Goal: Information Seeking & Learning: Learn about a topic

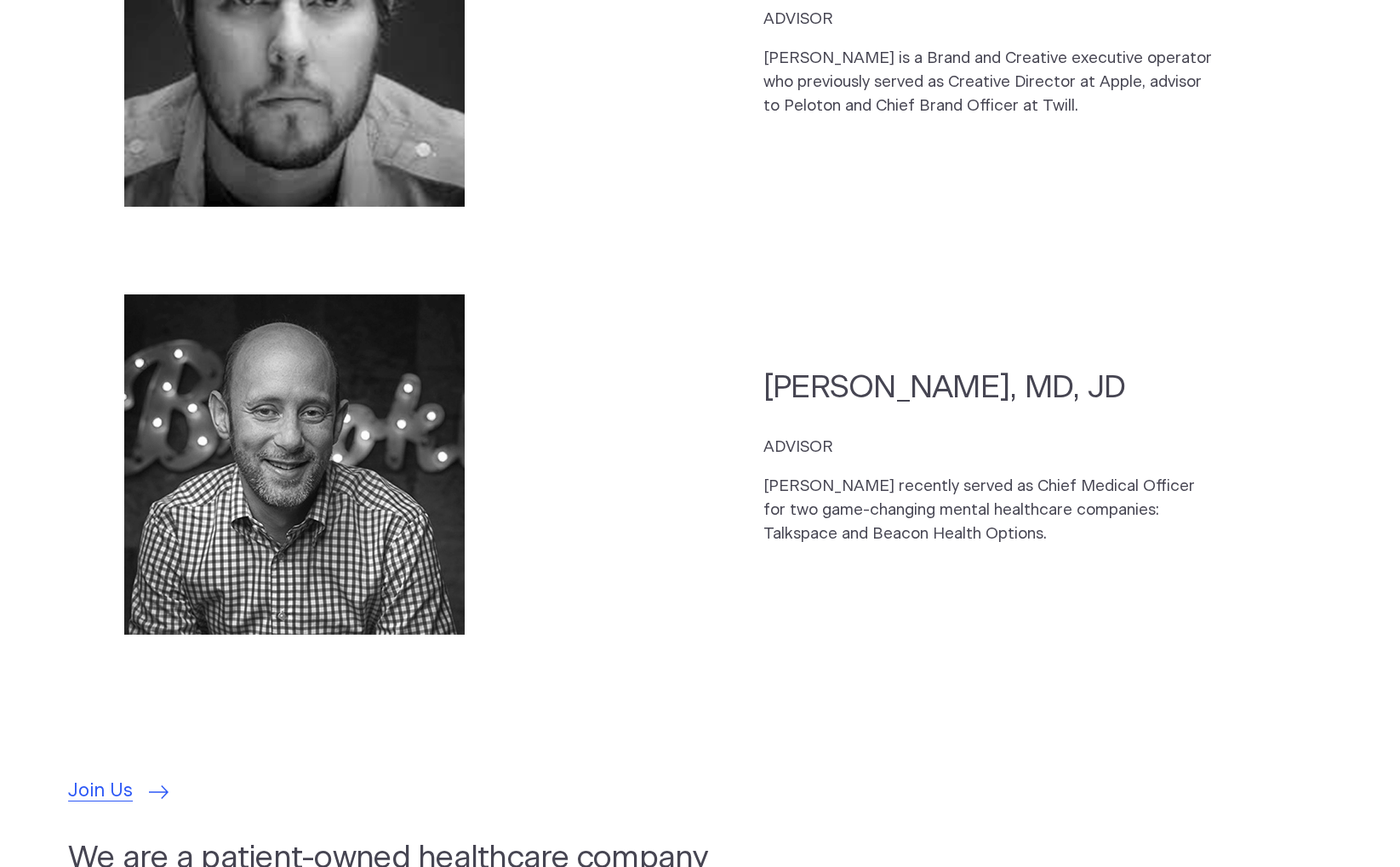
scroll to position [4988, 0]
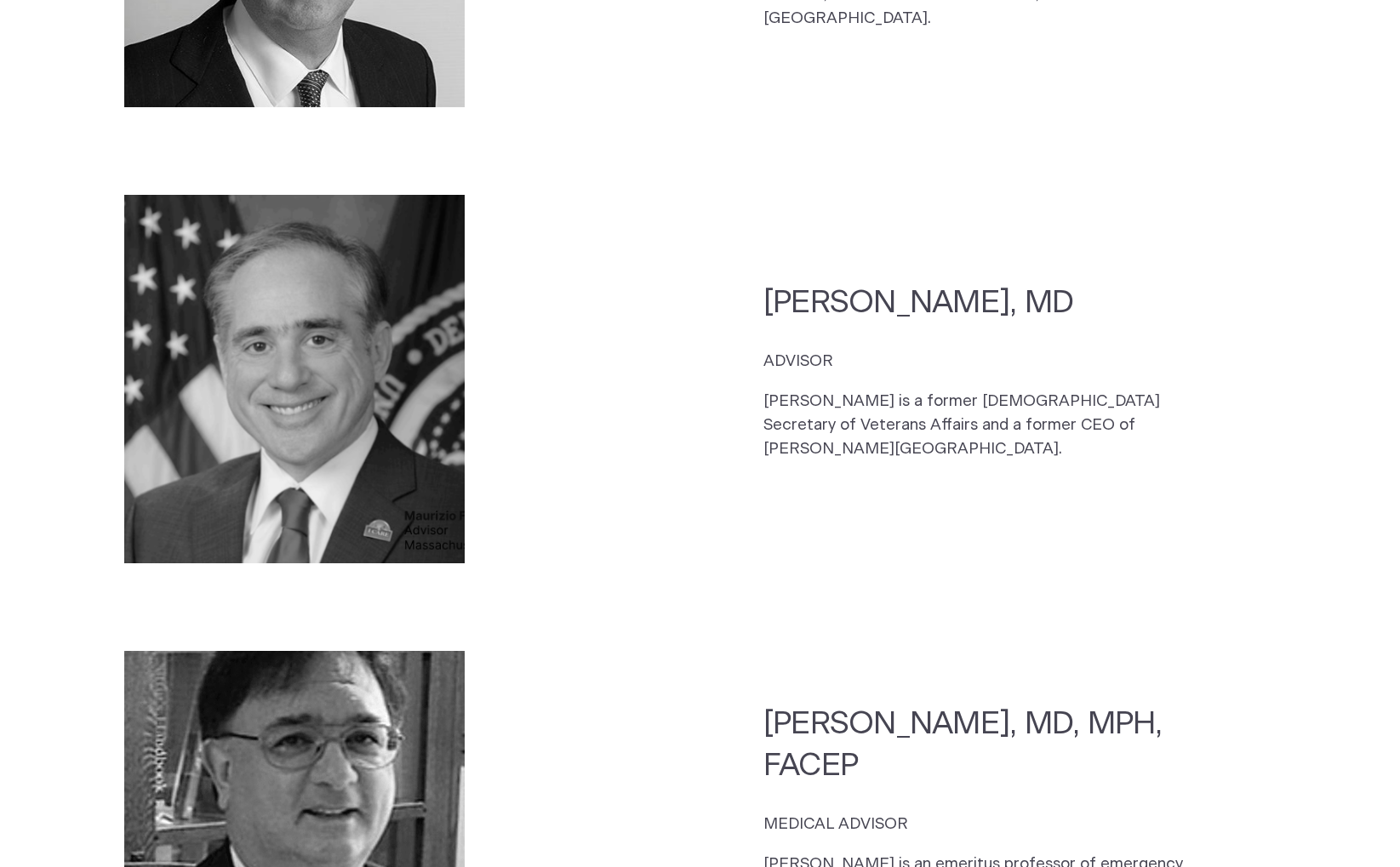
drag, startPoint x: 964, startPoint y: 511, endPoint x: 951, endPoint y: 519, distance: 15.3
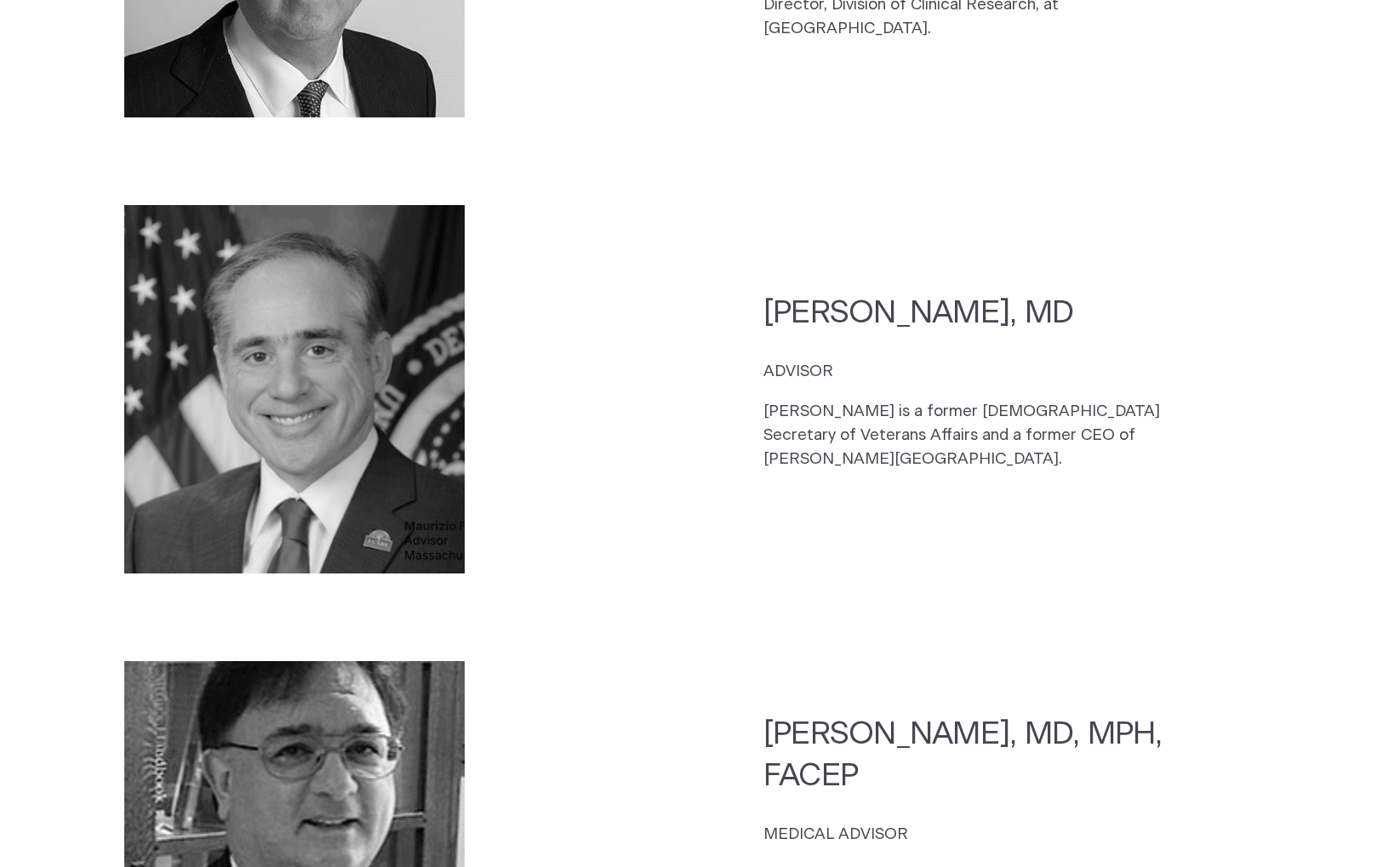
click at [960, 519] on section "CEO Kelly Roman CO-FOUNDER, CEO, DIRECTOR The son of a US Army veteran, Kelly g…" at bounding box center [700, 311] width 1400 height 3466
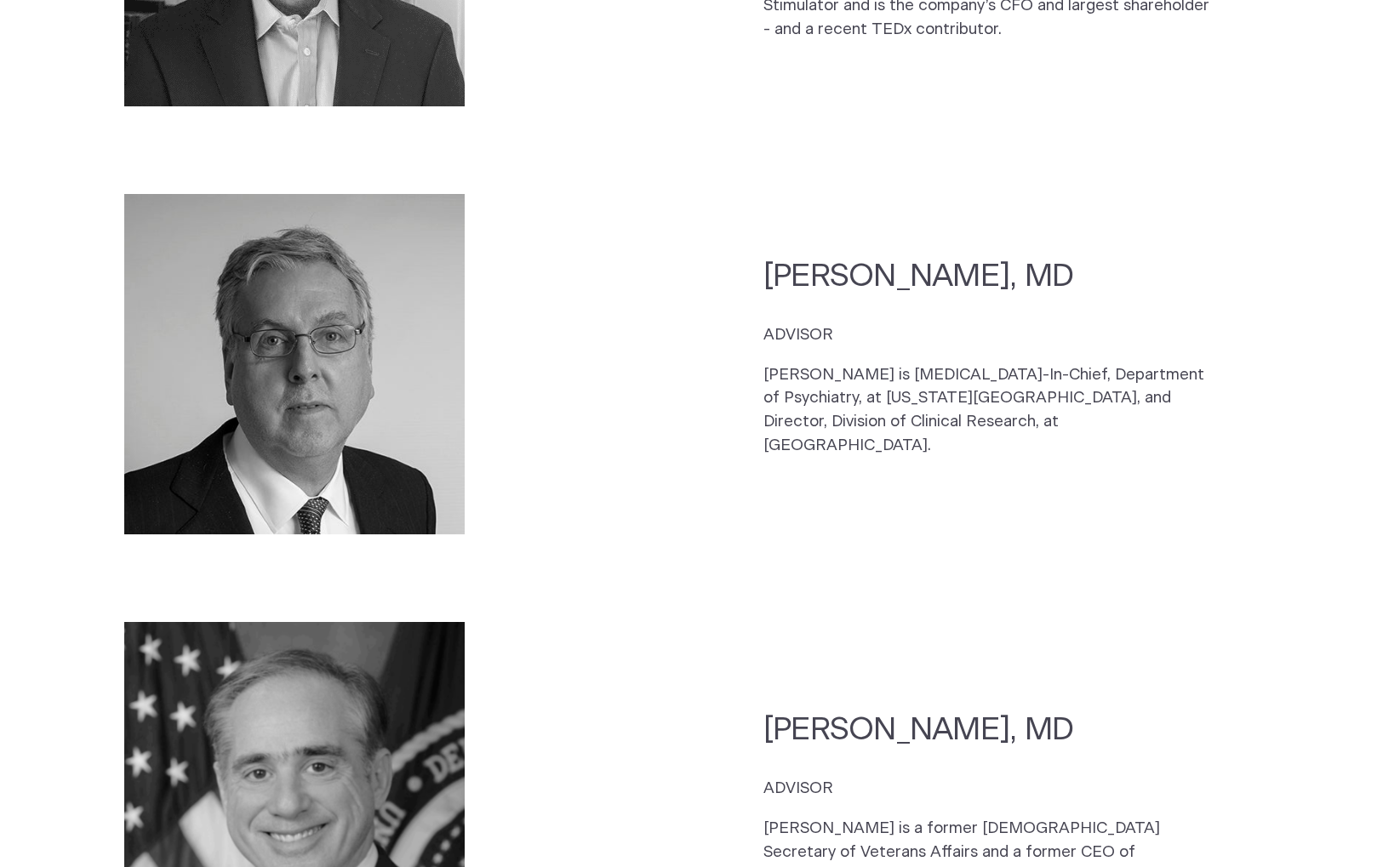
click at [947, 532] on section "Maurizio Fava, MD ADVISOR Dr. Fava is Psychiatrist-In-Chief, Department of Psyc…" at bounding box center [699, 364] width 1263 height 371
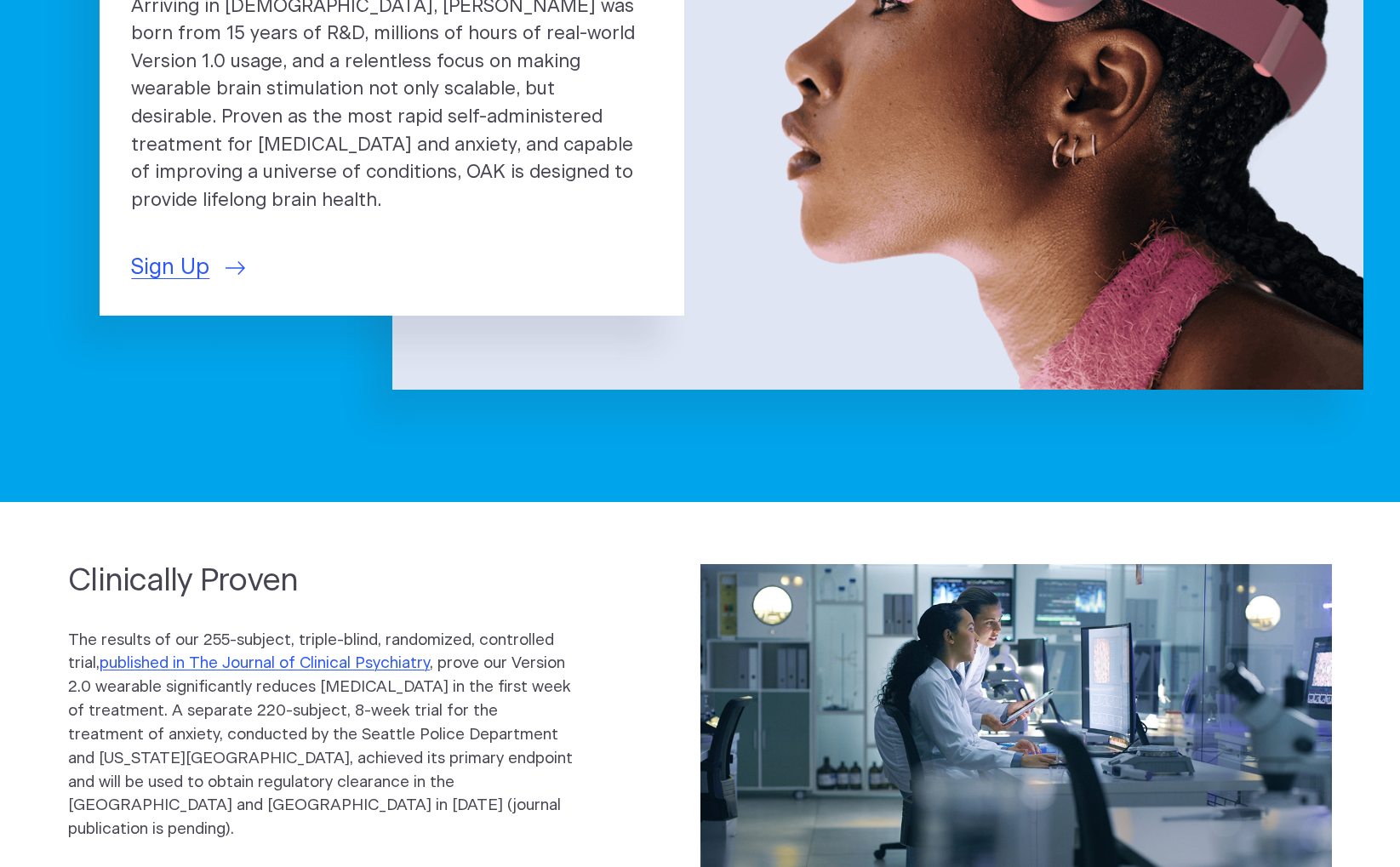
scroll to position [0, 0]
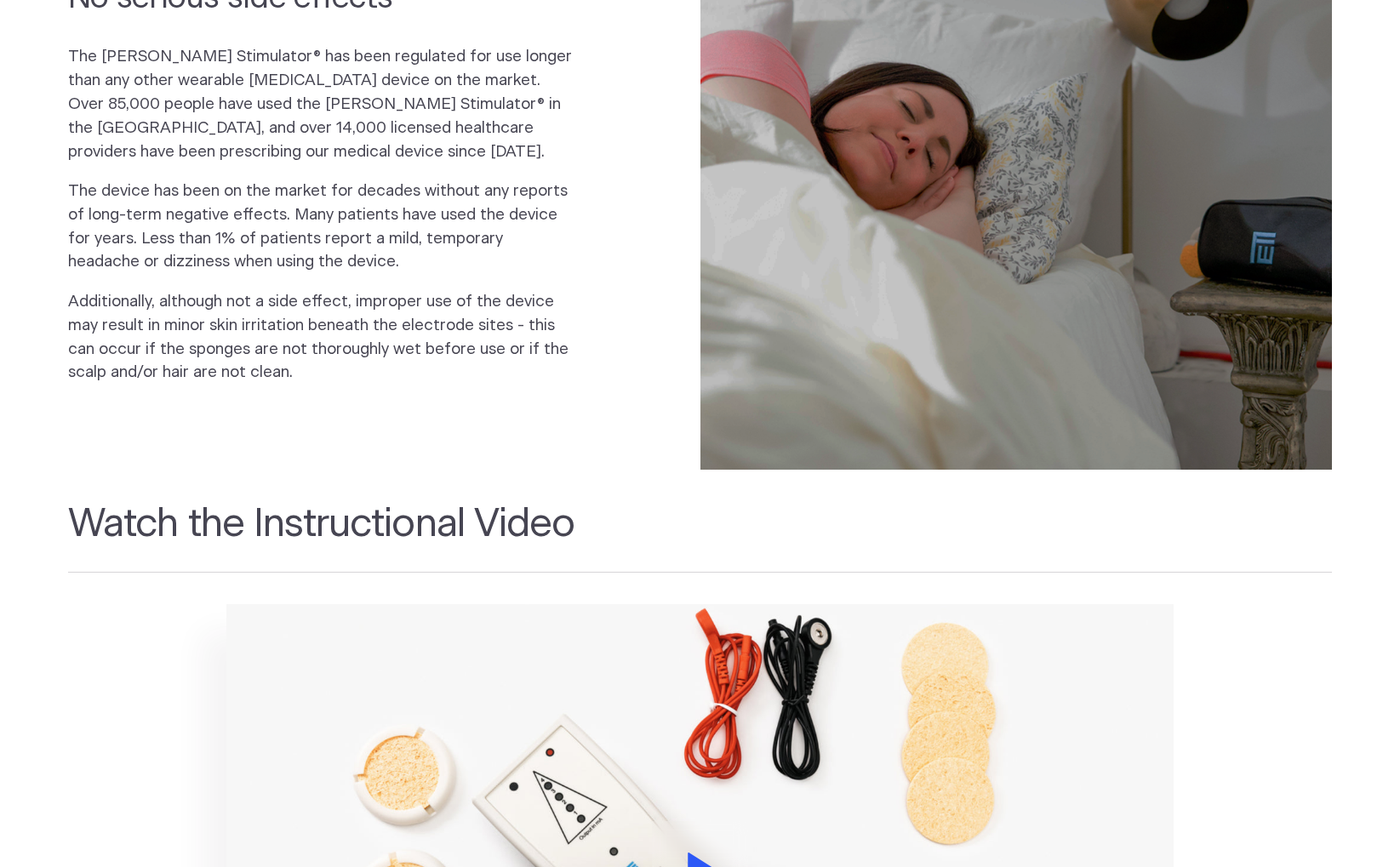
scroll to position [2091, 0]
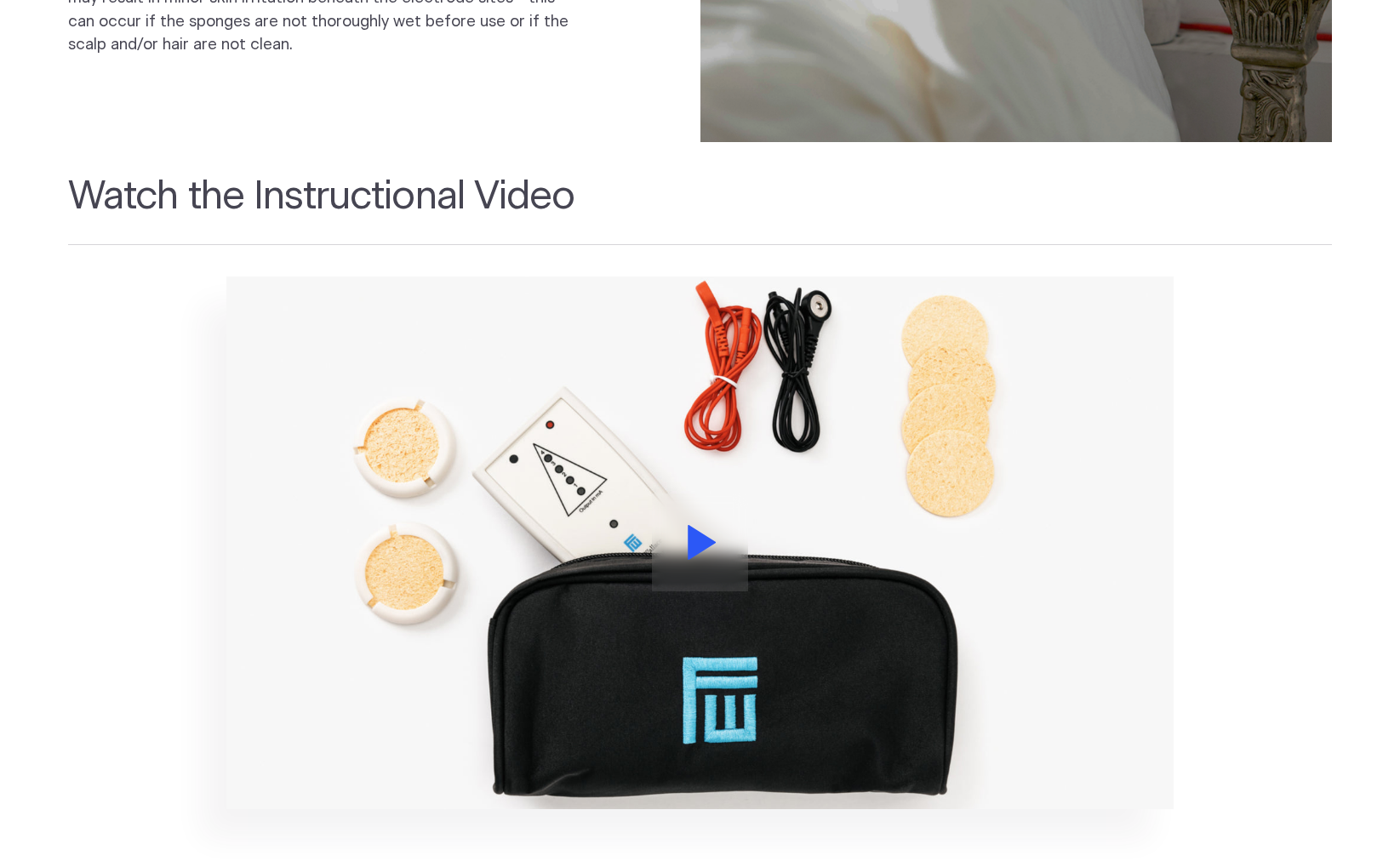
click at [692, 525] on icon at bounding box center [701, 542] width 28 height 35
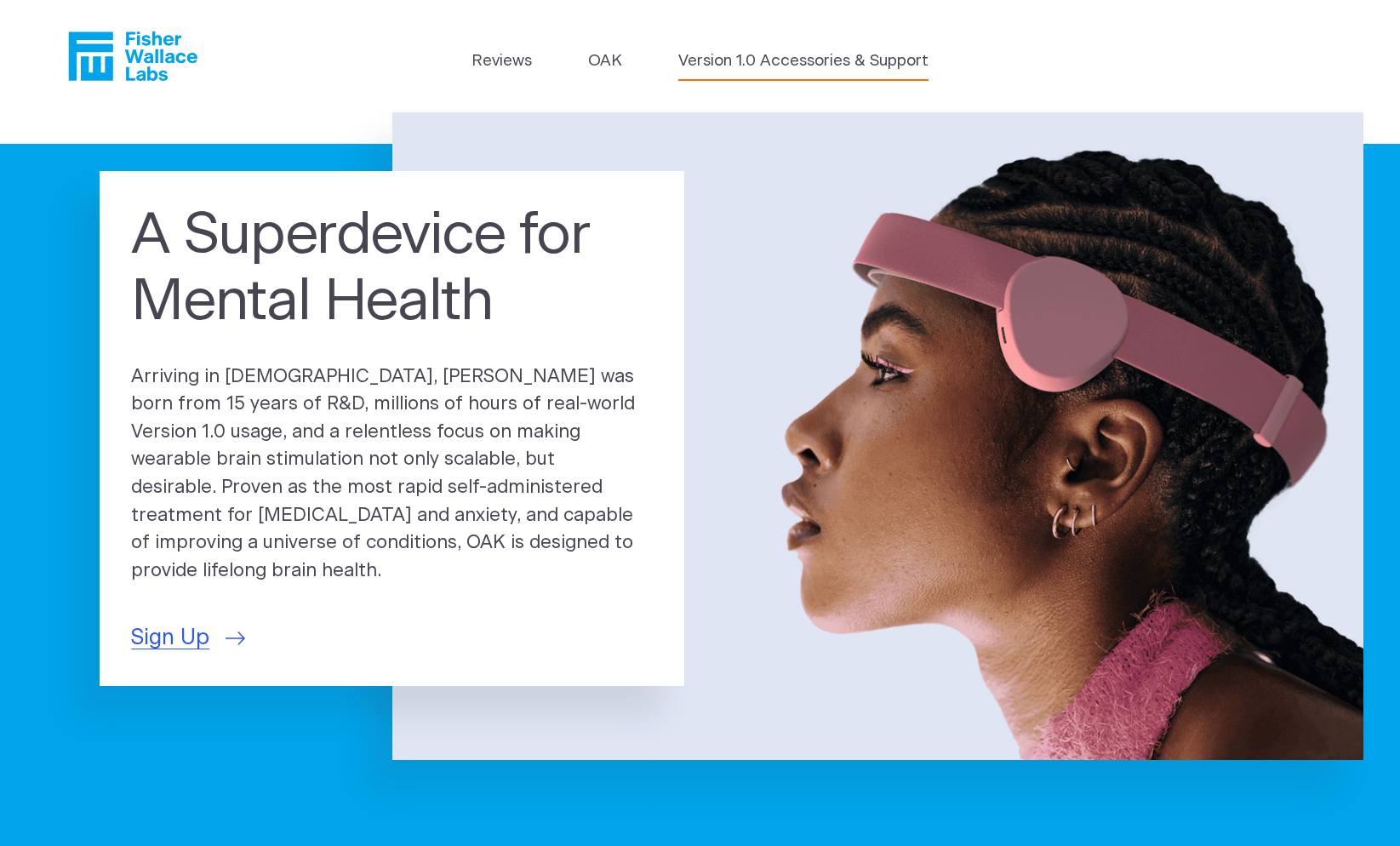
click at [825, 57] on link "Version 1.0 Accessories & Support" at bounding box center [803, 61] width 250 height 24
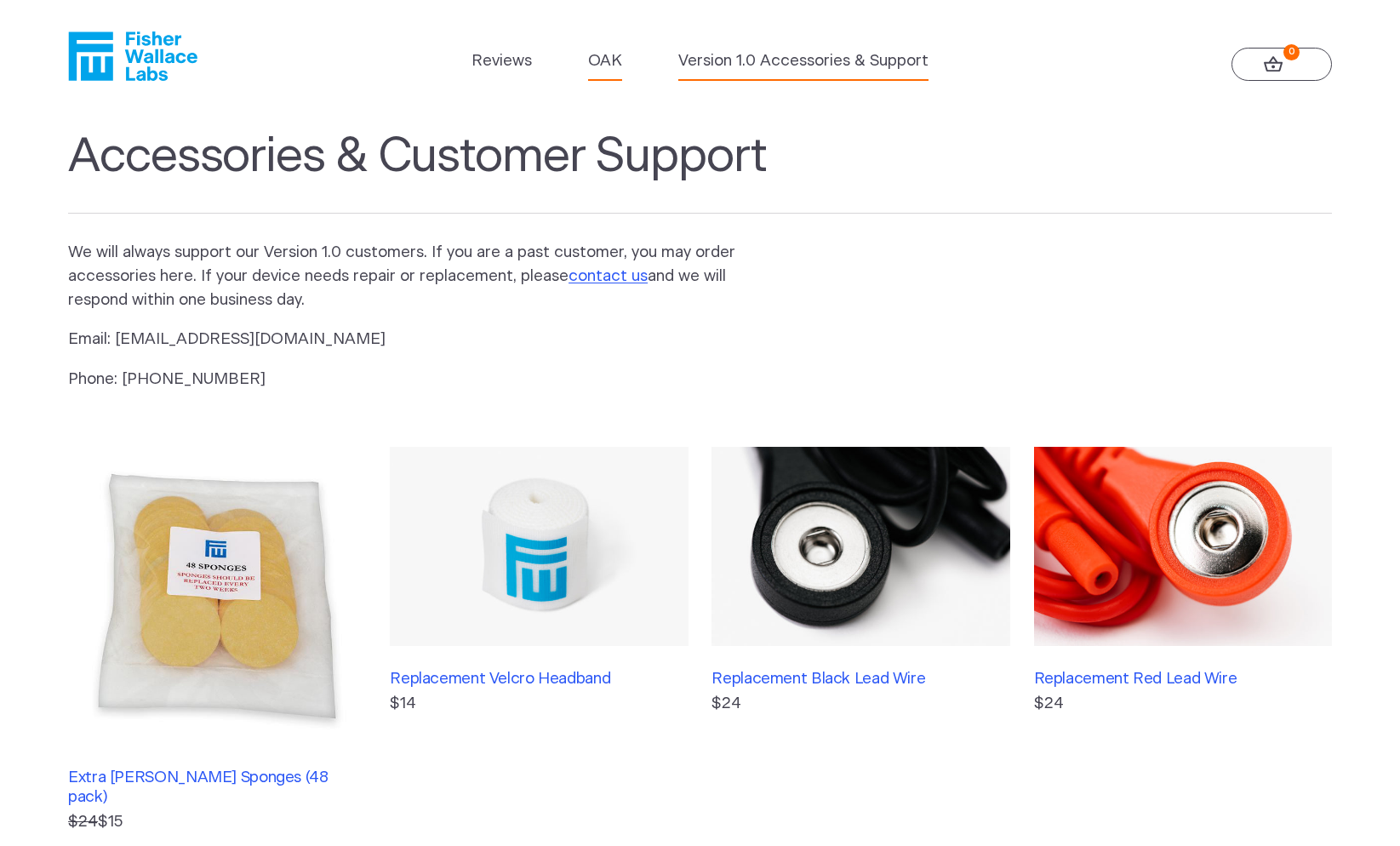
click at [606, 57] on link "OAK" at bounding box center [605, 61] width 34 height 24
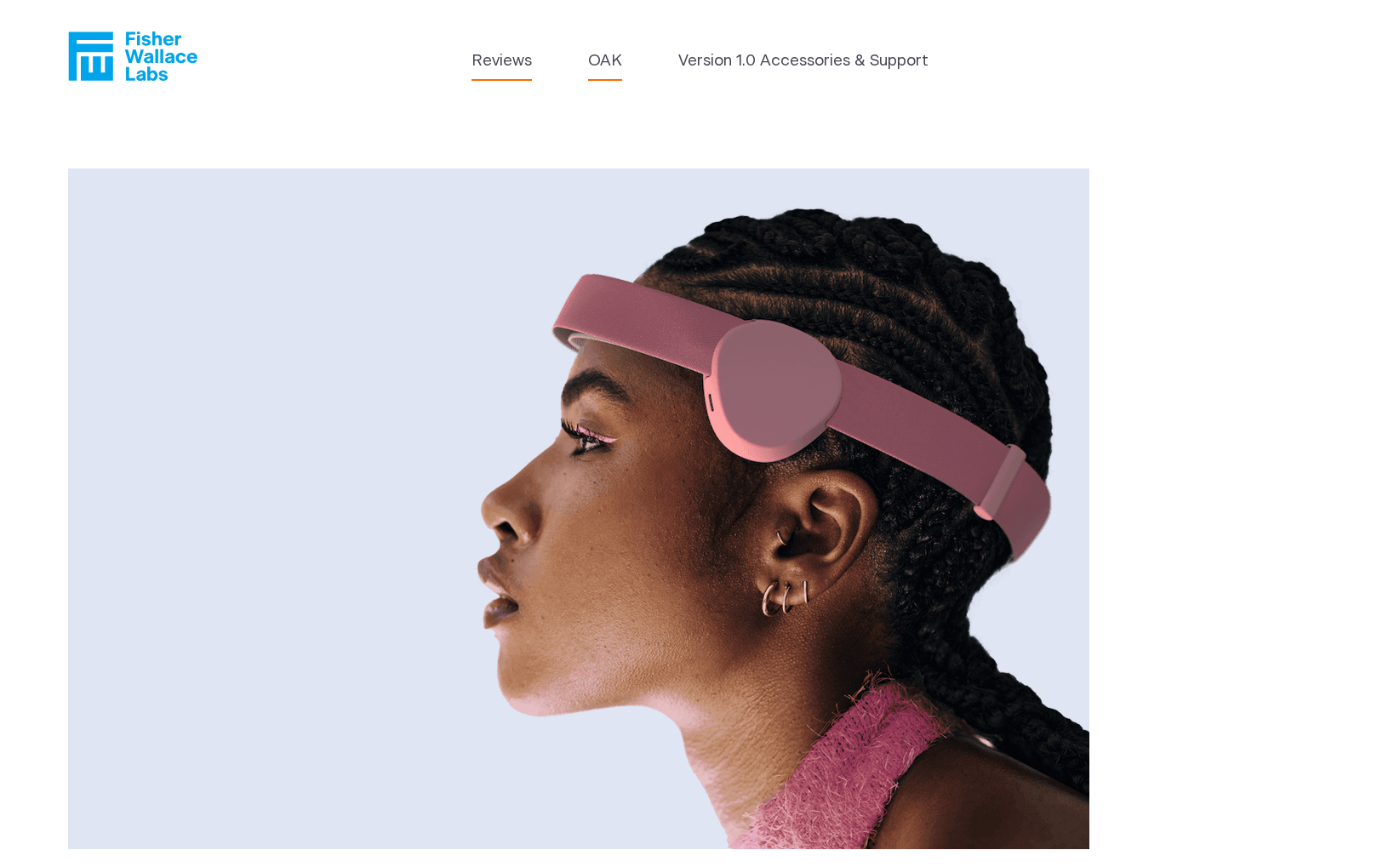
click at [493, 58] on link "Reviews" at bounding box center [501, 61] width 60 height 24
